Goal: Obtain resource: Obtain resource

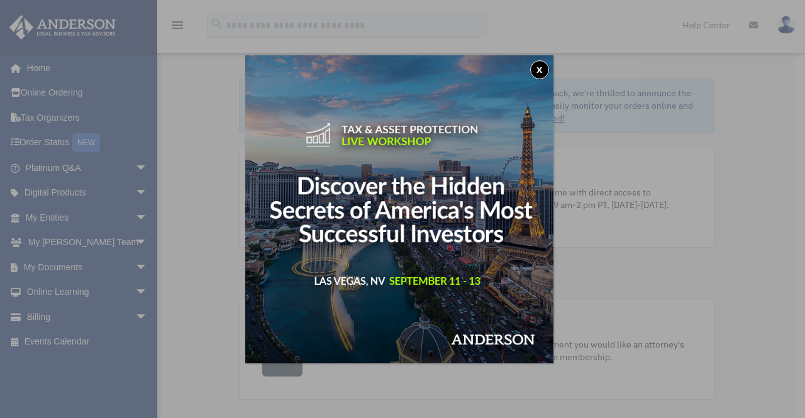
click at [548, 67] on button "x" at bounding box center [539, 69] width 19 height 19
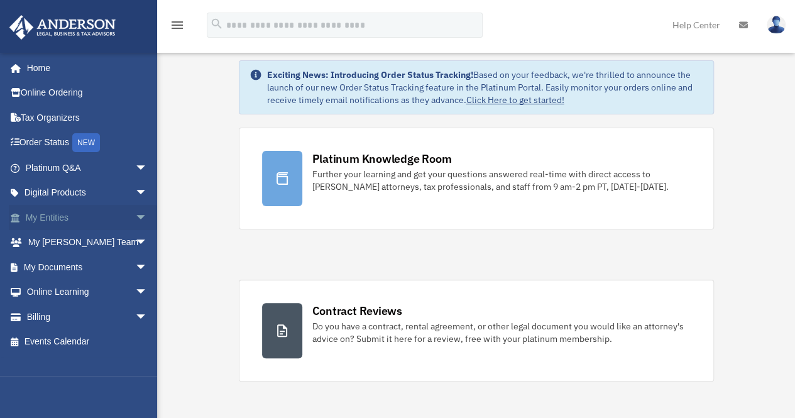
scroll to position [20, 0]
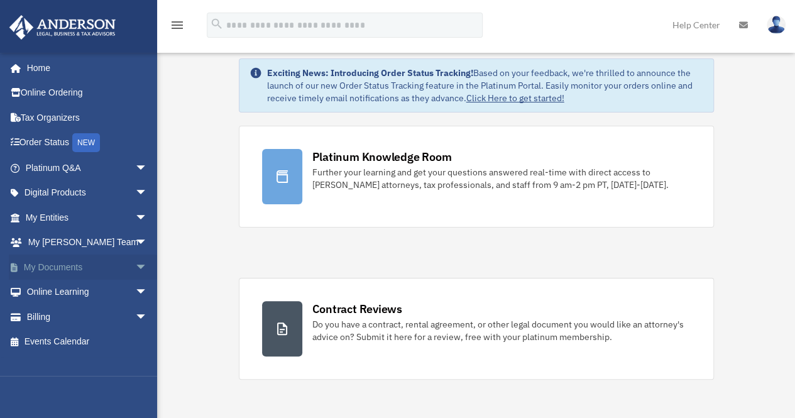
click at [135, 265] on span "arrow_drop_down" at bounding box center [147, 268] width 25 height 26
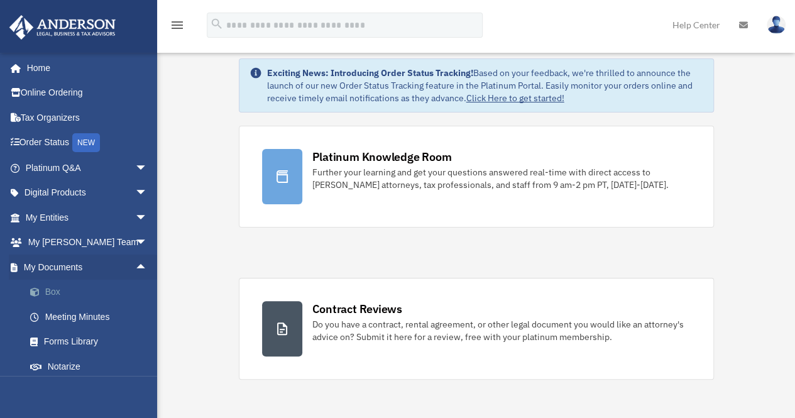
click at [62, 286] on link "Box" at bounding box center [92, 292] width 149 height 25
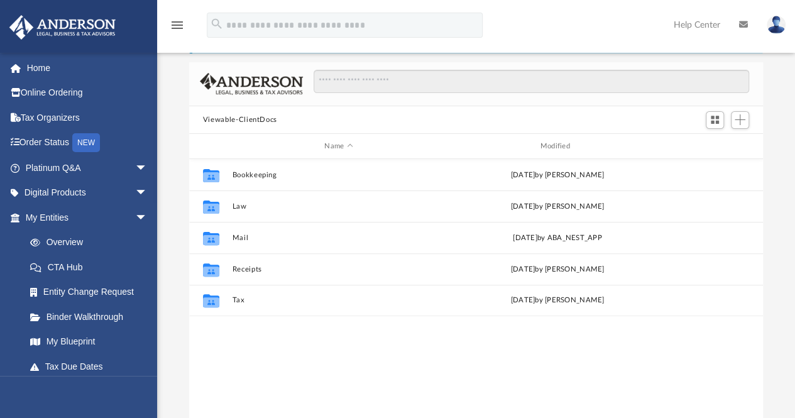
scroll to position [60, 0]
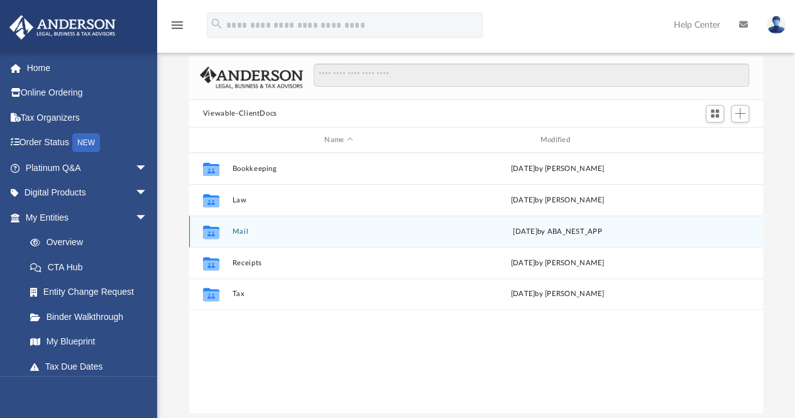
click at [362, 218] on div "Collaborated Folder Mail [DATE] by ABA_NEST_APP" at bounding box center [476, 231] width 574 height 31
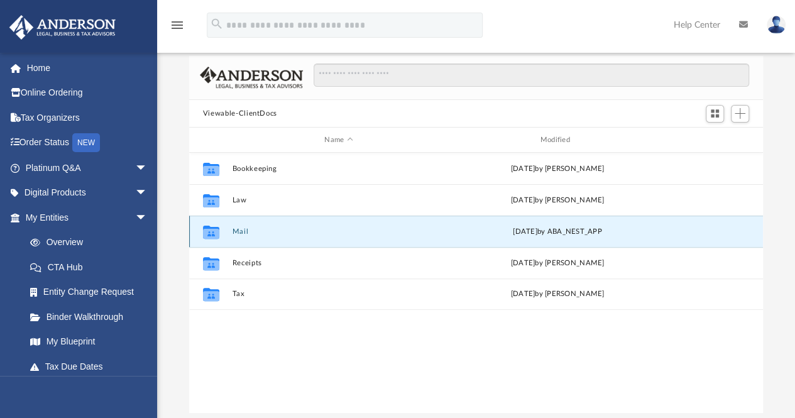
click at [362, 218] on div "Collaborated Folder Mail [DATE] by ABA_NEST_APP" at bounding box center [476, 231] width 574 height 31
click at [248, 231] on button "Mail" at bounding box center [338, 232] width 213 height 8
click at [238, 230] on button "Mail" at bounding box center [338, 232] width 213 height 8
click at [209, 231] on icon "grid" at bounding box center [211, 234] width 16 height 10
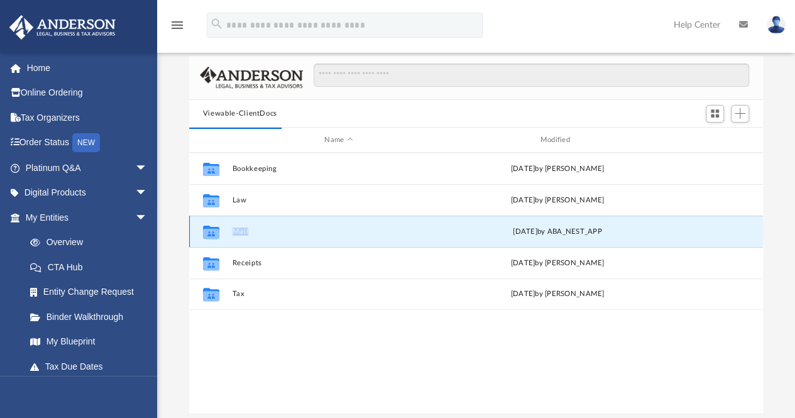
click at [209, 231] on icon "grid" at bounding box center [211, 234] width 16 height 10
click at [240, 233] on button "Mail" at bounding box center [338, 232] width 213 height 8
click at [255, 339] on div "Collaborated Folder Bookkeeping [DATE] by [PERSON_NAME] Collaborated Folder Law…" at bounding box center [476, 283] width 574 height 261
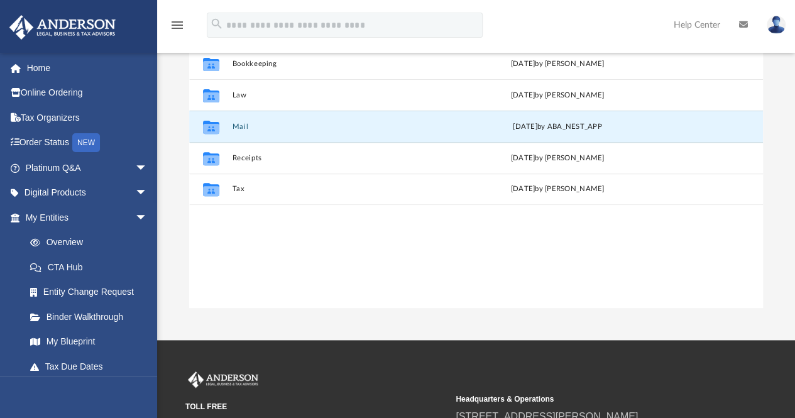
scroll to position [100, 0]
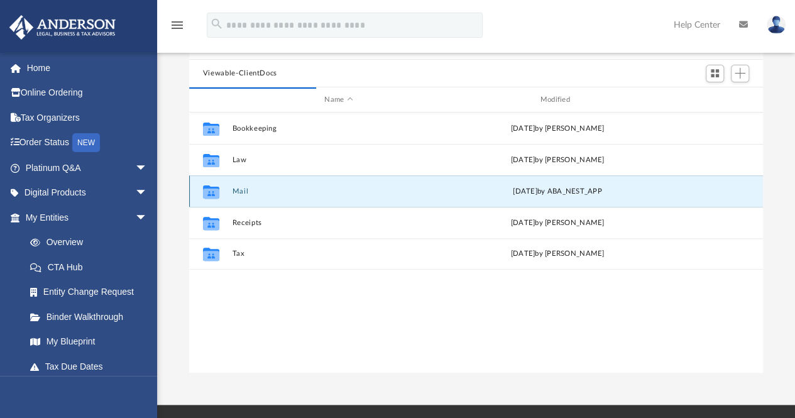
click at [205, 195] on icon "grid" at bounding box center [211, 194] width 16 height 10
click at [245, 189] on button "Mail" at bounding box center [338, 191] width 213 height 8
click at [491, 188] on div "[DATE] by ABA_NEST_APP" at bounding box center [557, 191] width 213 height 11
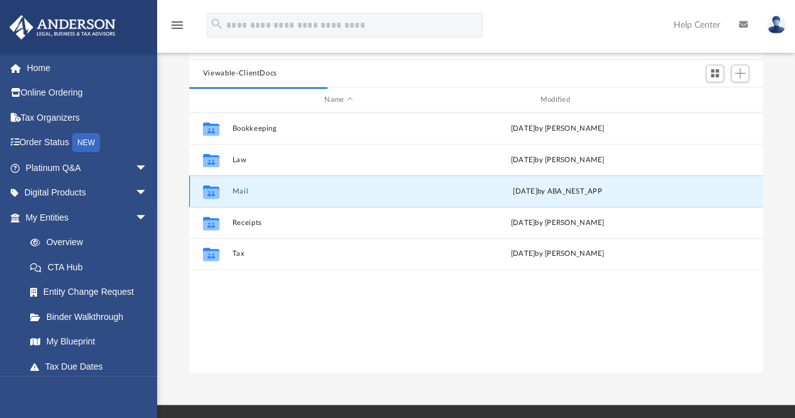
click at [491, 188] on div "[DATE] by ABA_NEST_APP" at bounding box center [557, 191] width 213 height 11
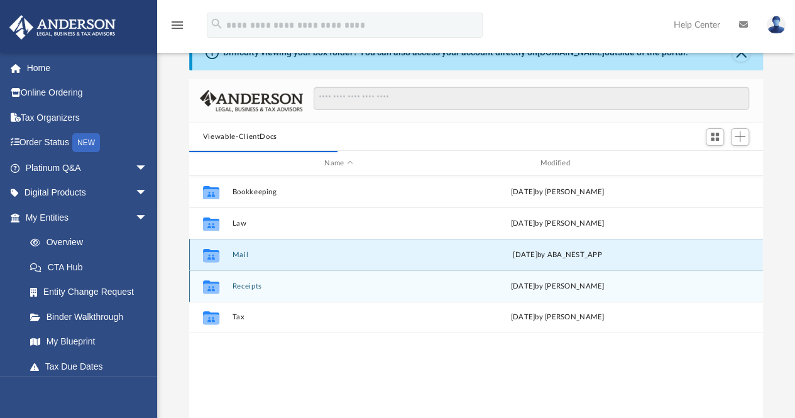
scroll to position [37, 0]
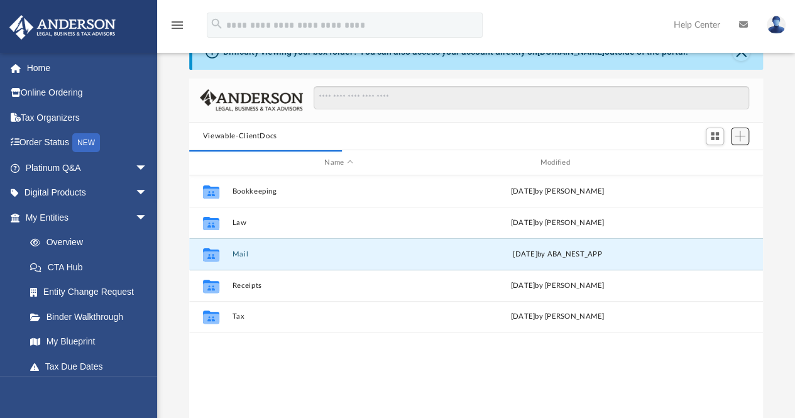
click at [747, 133] on button "Add" at bounding box center [740, 137] width 19 height 18
click at [775, 230] on div "Difficulty viewing your box folder? You can also access your account directly o…" at bounding box center [476, 236] width 638 height 402
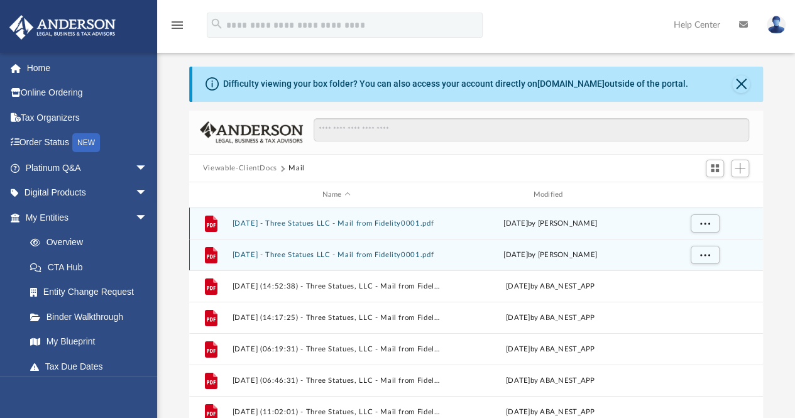
scroll to position [0, 0]
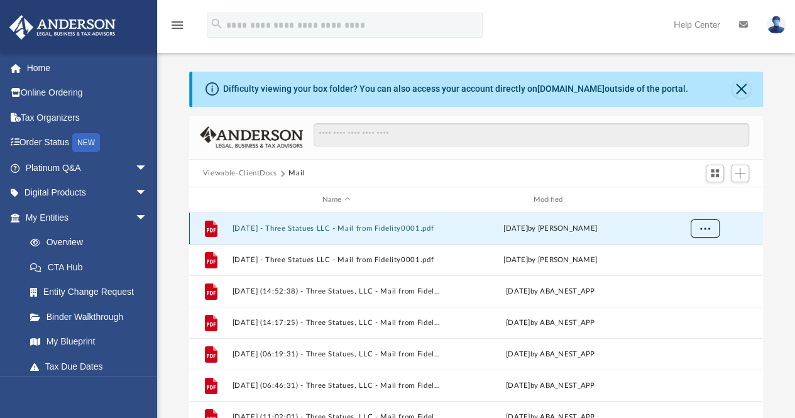
click at [708, 237] on button "More options" at bounding box center [704, 228] width 29 height 19
click at [540, 197] on div "Modified" at bounding box center [550, 199] width 209 height 11
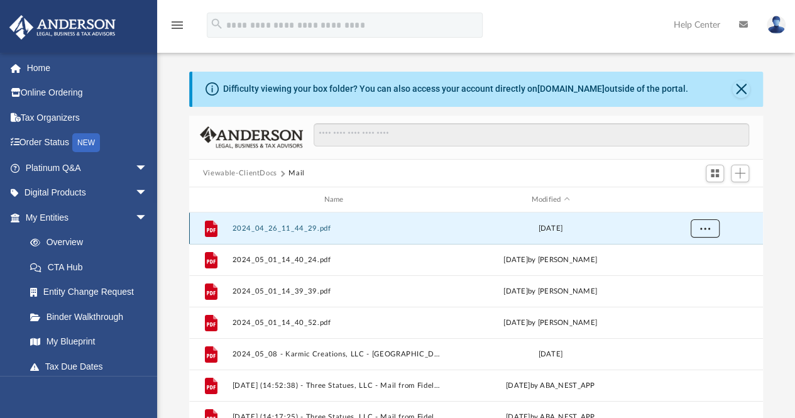
click at [700, 232] on button "More options" at bounding box center [704, 228] width 29 height 19
click at [568, 194] on div "Modified" at bounding box center [550, 199] width 209 height 11
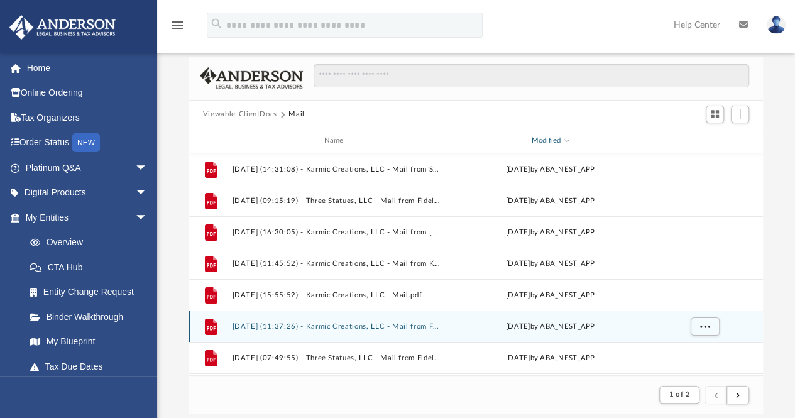
scroll to position [55, 0]
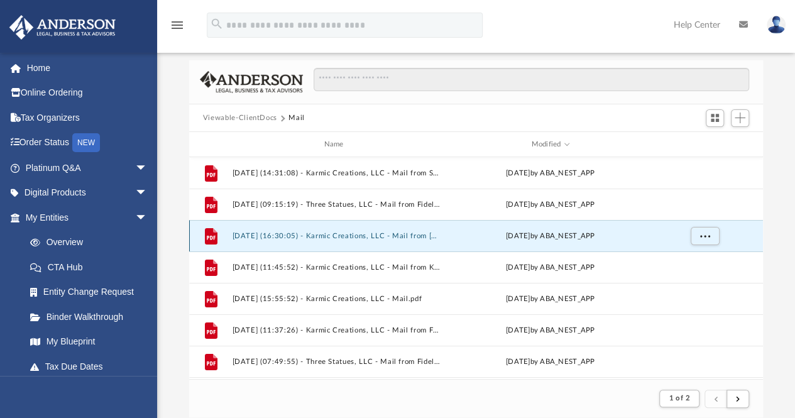
click at [416, 233] on button "[DATE] (16:30:05) - Karmic Creations, LLC - Mail from [PERSON_NAME].pdf" at bounding box center [336, 236] width 209 height 8
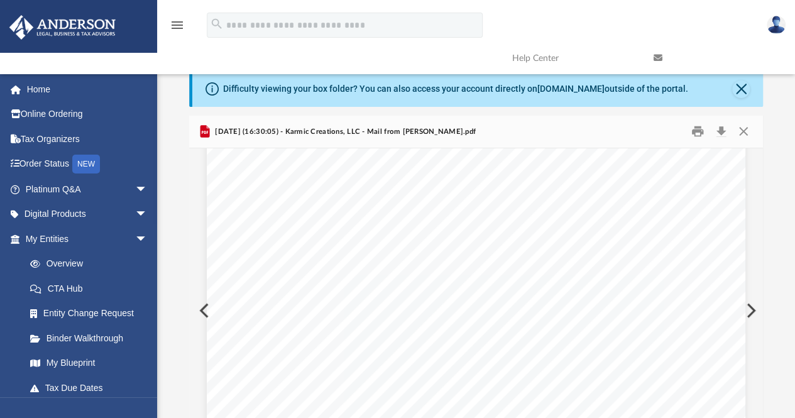
scroll to position [848, 0]
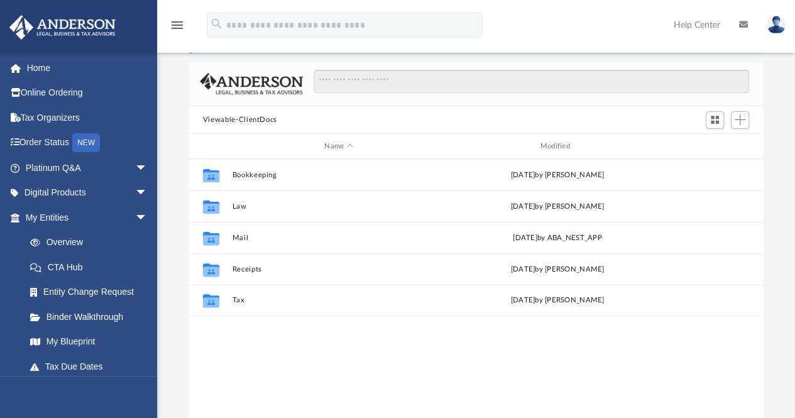
scroll to position [54, 0]
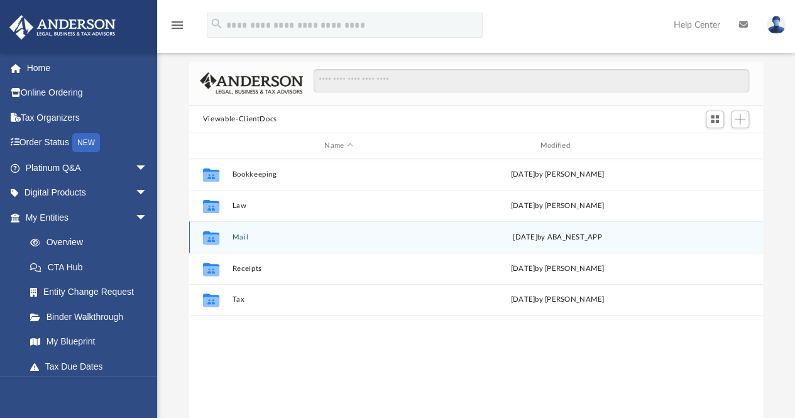
click at [233, 236] on button "Mail" at bounding box center [338, 237] width 213 height 8
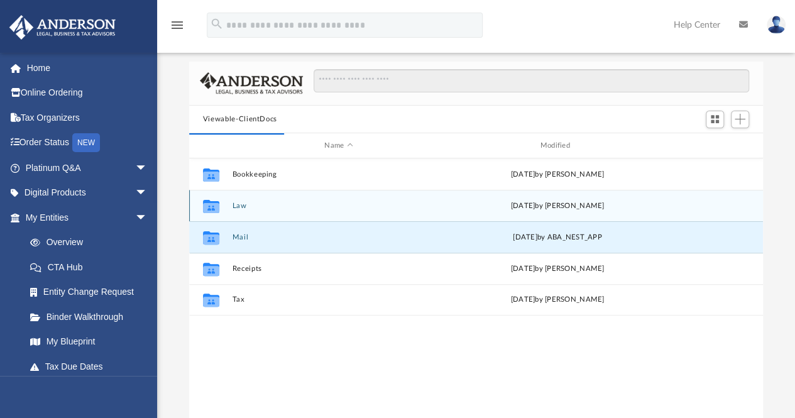
click at [237, 203] on button "Law" at bounding box center [338, 206] width 213 height 8
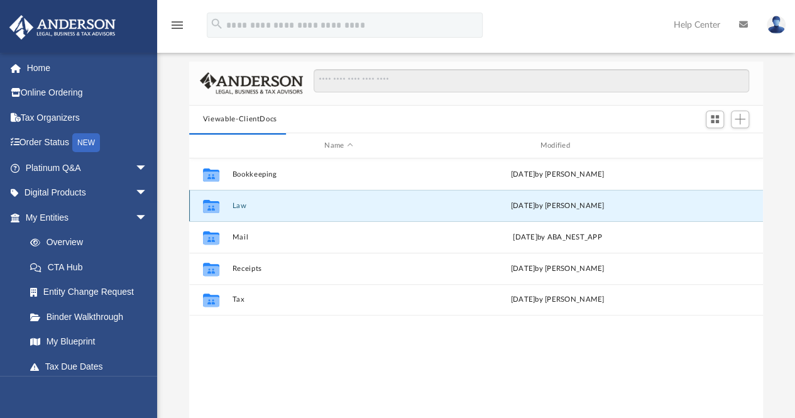
click at [237, 203] on button "Law" at bounding box center [338, 206] width 213 height 8
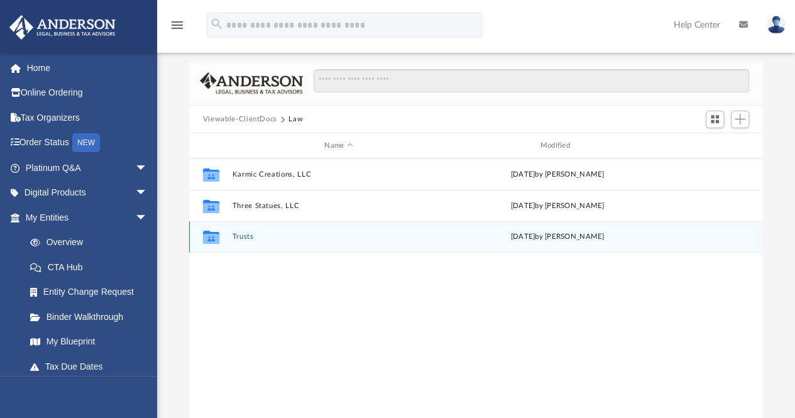
click at [241, 236] on button "Trusts" at bounding box center [338, 237] width 213 height 8
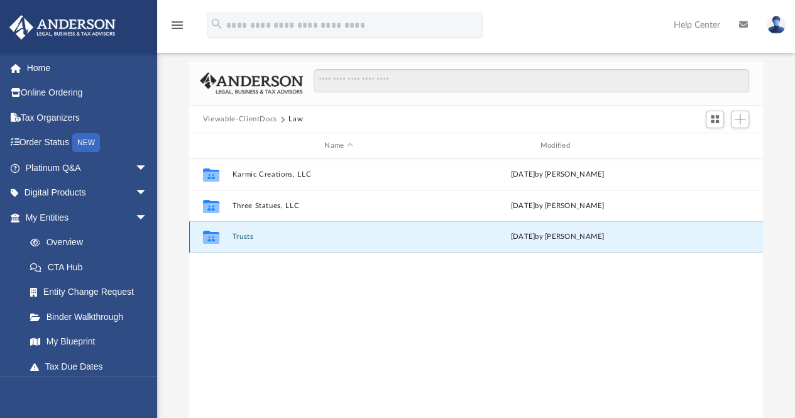
click at [241, 236] on button "Trusts" at bounding box center [338, 237] width 213 height 8
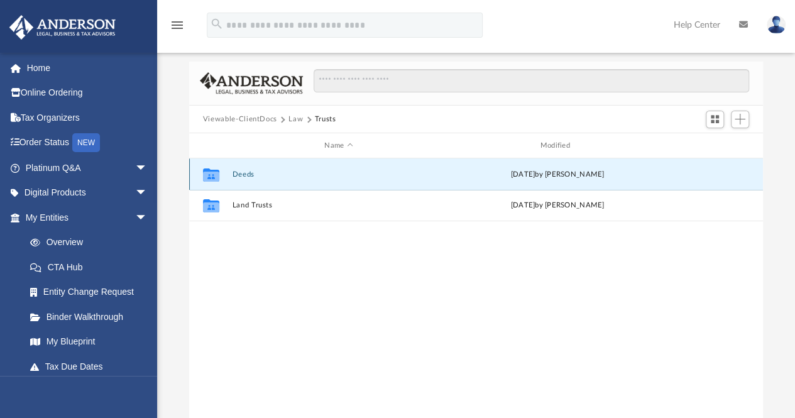
click at [246, 177] on button "Deeds" at bounding box center [338, 174] width 213 height 8
click at [321, 171] on button "Deed - 14348 Riverside Drive, Unit 10" at bounding box center [338, 174] width 213 height 8
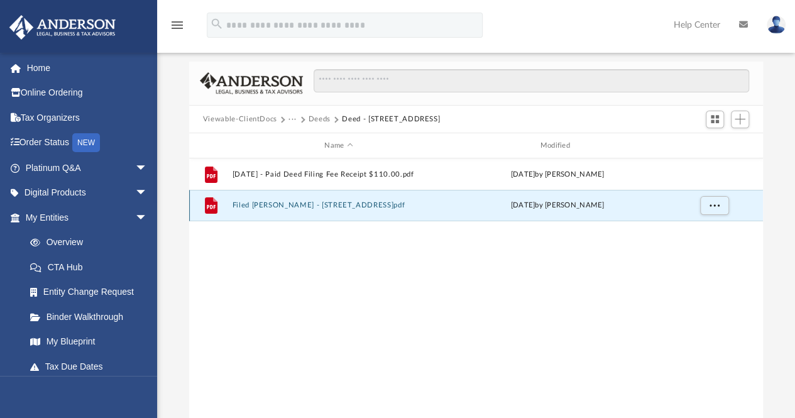
click at [318, 206] on button "Filed Grant Deed - 14348 Riverside Drive Unit 10.pdf" at bounding box center [338, 206] width 213 height 8
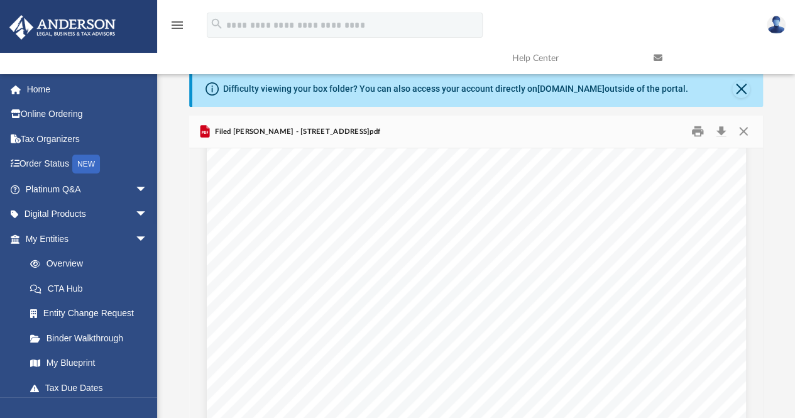
scroll to position [0, 0]
click at [719, 133] on button "Download" at bounding box center [721, 131] width 23 height 19
click at [738, 130] on button "Close" at bounding box center [744, 131] width 23 height 19
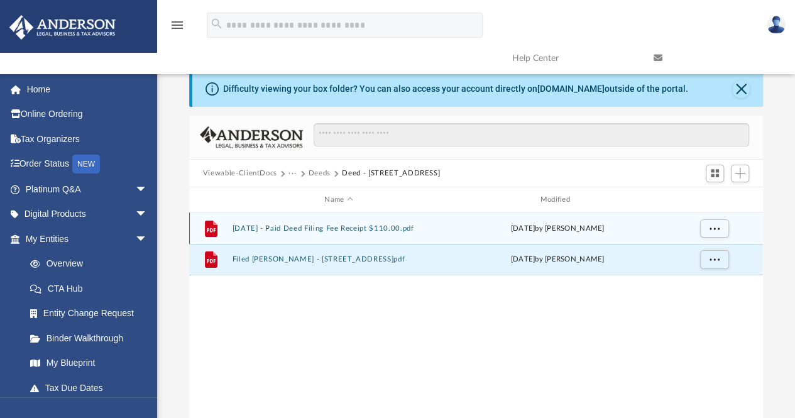
click at [343, 231] on button "2025.08.04 - Paid Deed Filing Fee Receipt $110.00.pdf" at bounding box center [338, 228] width 213 height 8
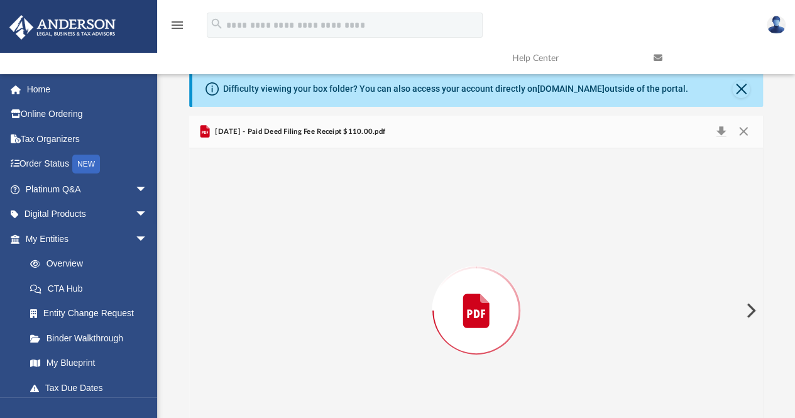
scroll to position [55, 0]
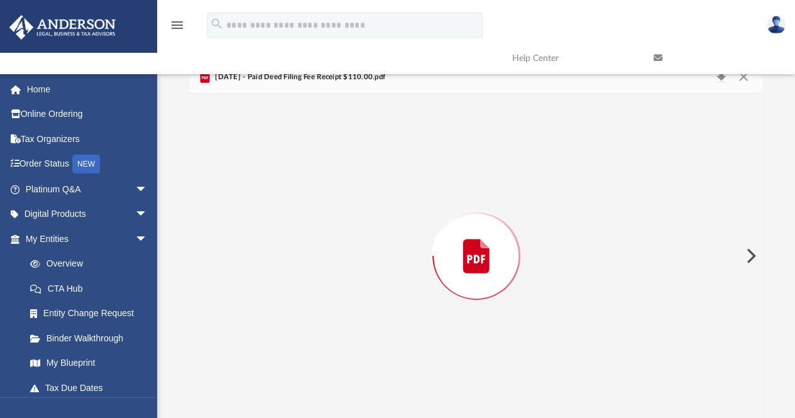
click at [343, 231] on div "Preview" at bounding box center [476, 256] width 575 height 324
click at [720, 73] on link at bounding box center [715, 58] width 141 height 50
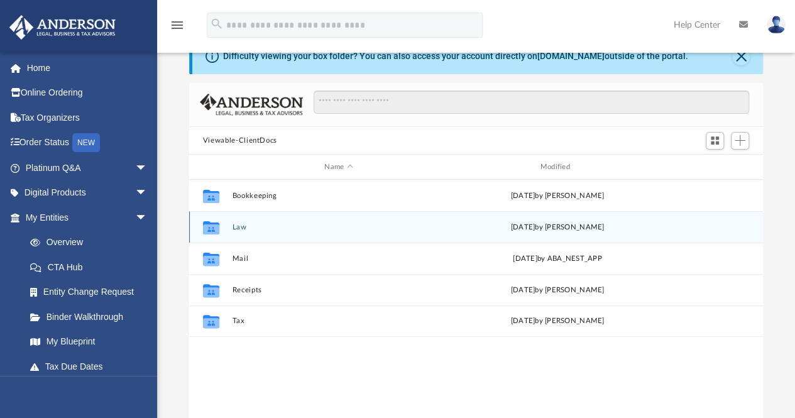
scroll to position [276, 565]
click at [241, 225] on button "Law" at bounding box center [338, 227] width 213 height 8
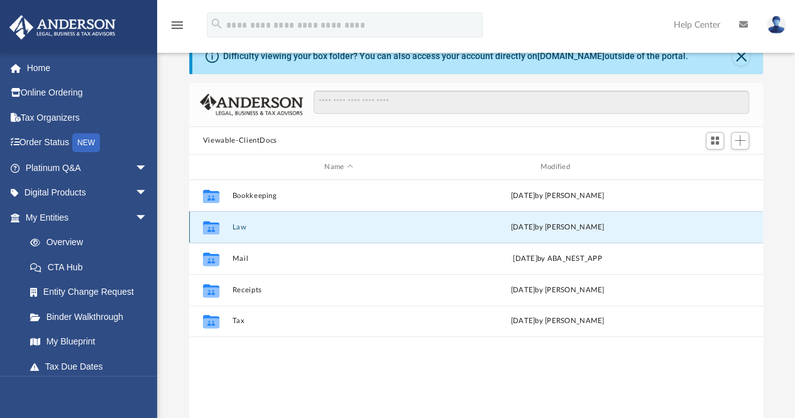
click at [241, 225] on button "Law" at bounding box center [338, 227] width 213 height 8
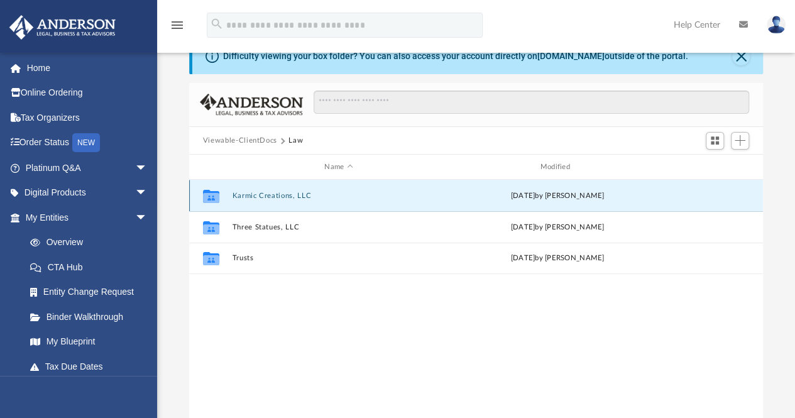
click at [277, 192] on button "Karmic Creations, LLC" at bounding box center [338, 196] width 213 height 8
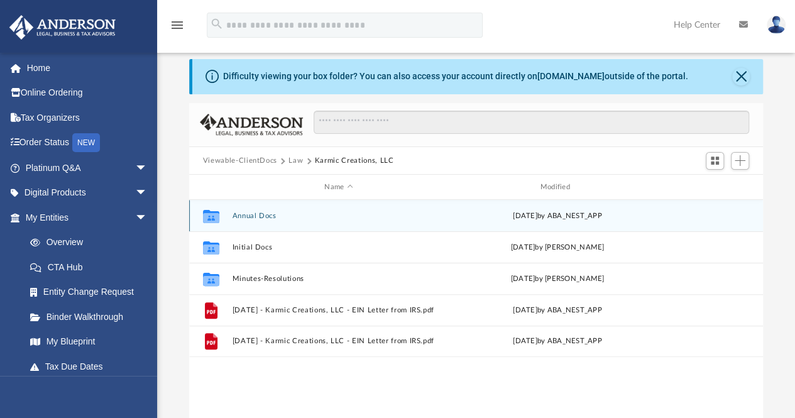
scroll to position [0, 0]
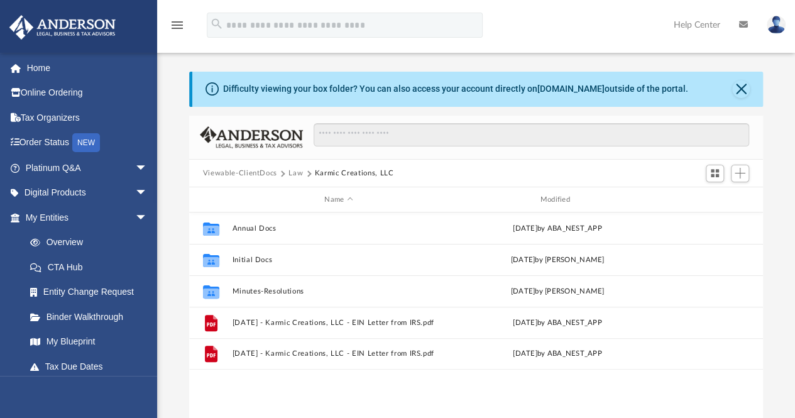
click at [264, 170] on button "Viewable-ClientDocs" at bounding box center [240, 173] width 74 height 11
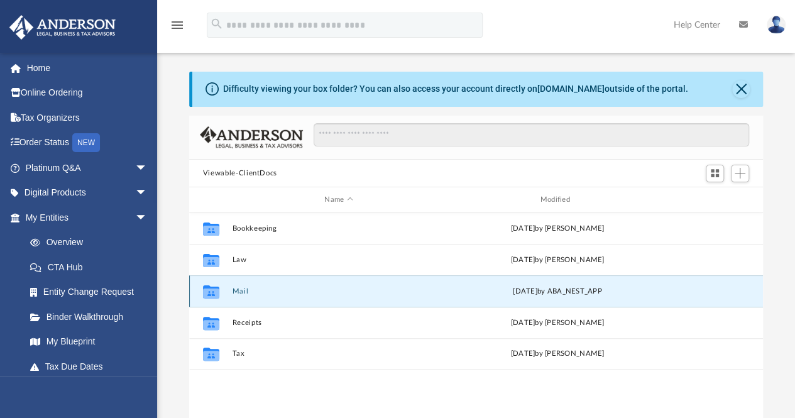
click at [236, 287] on button "Mail" at bounding box center [338, 291] width 213 height 8
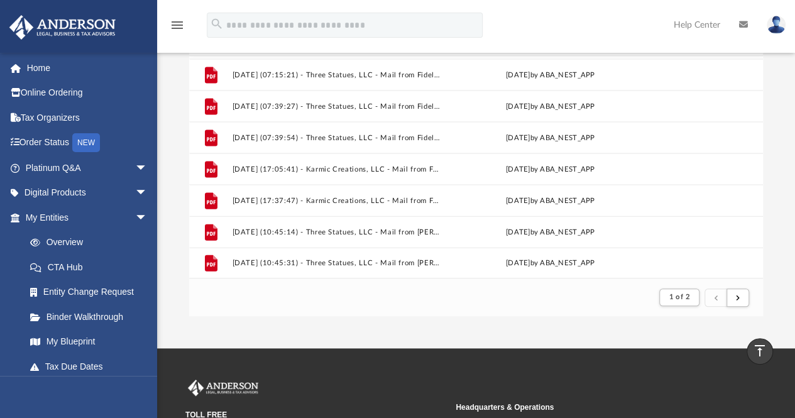
scroll to position [158, 0]
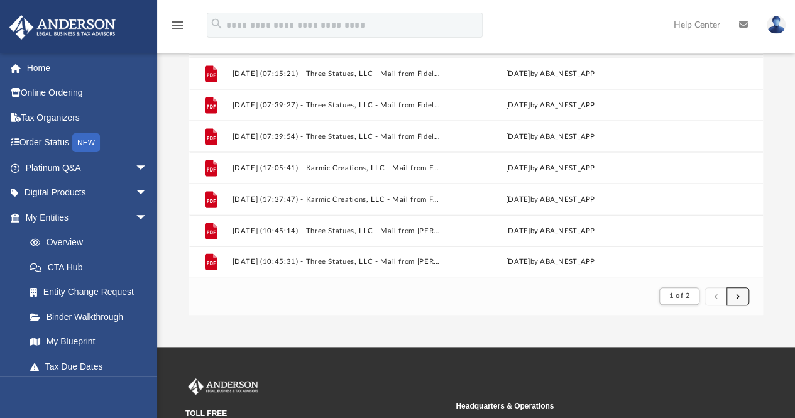
click at [733, 293] on button "submit" at bounding box center [738, 296] width 23 height 18
click at [741, 295] on button "submit" at bounding box center [738, 296] width 23 height 18
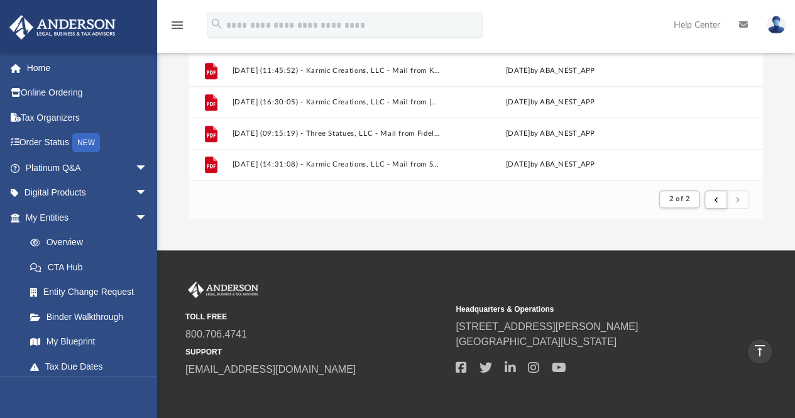
scroll to position [252, 0]
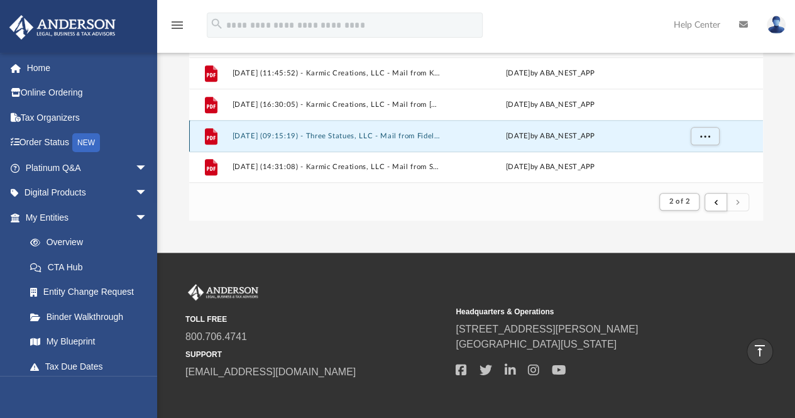
click at [409, 132] on button "[DATE] (09:15:19) - Three Statues, LLC - Mail from Fidelity INVESTMENTS.pdf" at bounding box center [336, 136] width 209 height 8
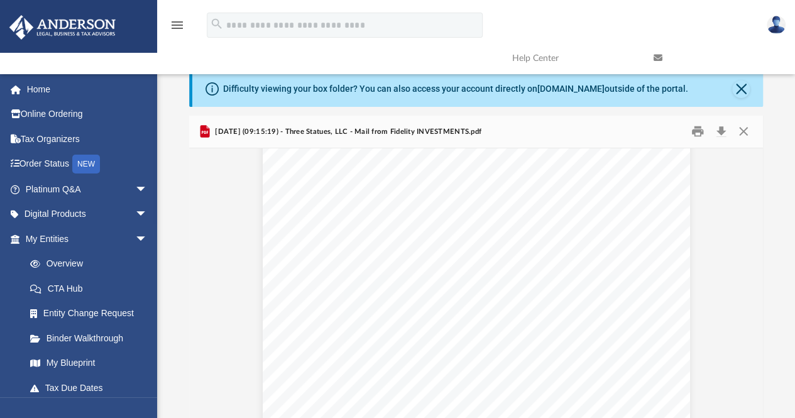
scroll to position [0, 0]
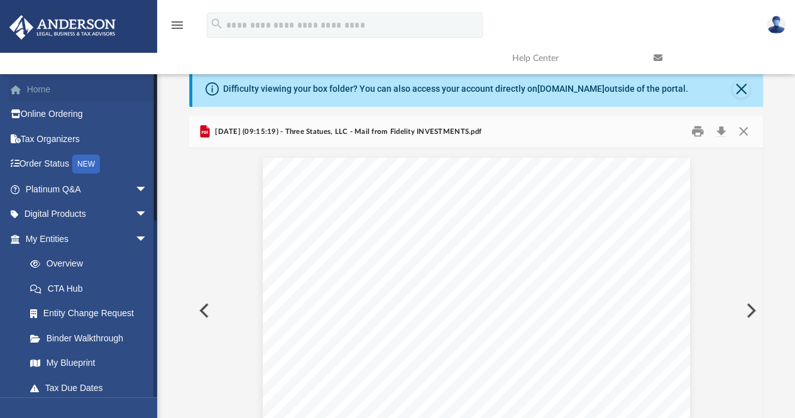
click at [70, 91] on link "Home" at bounding box center [88, 89] width 158 height 25
click at [64, 113] on link "Online Ordering" at bounding box center [88, 114] width 158 height 25
